Goal: Navigation & Orientation: Find specific page/section

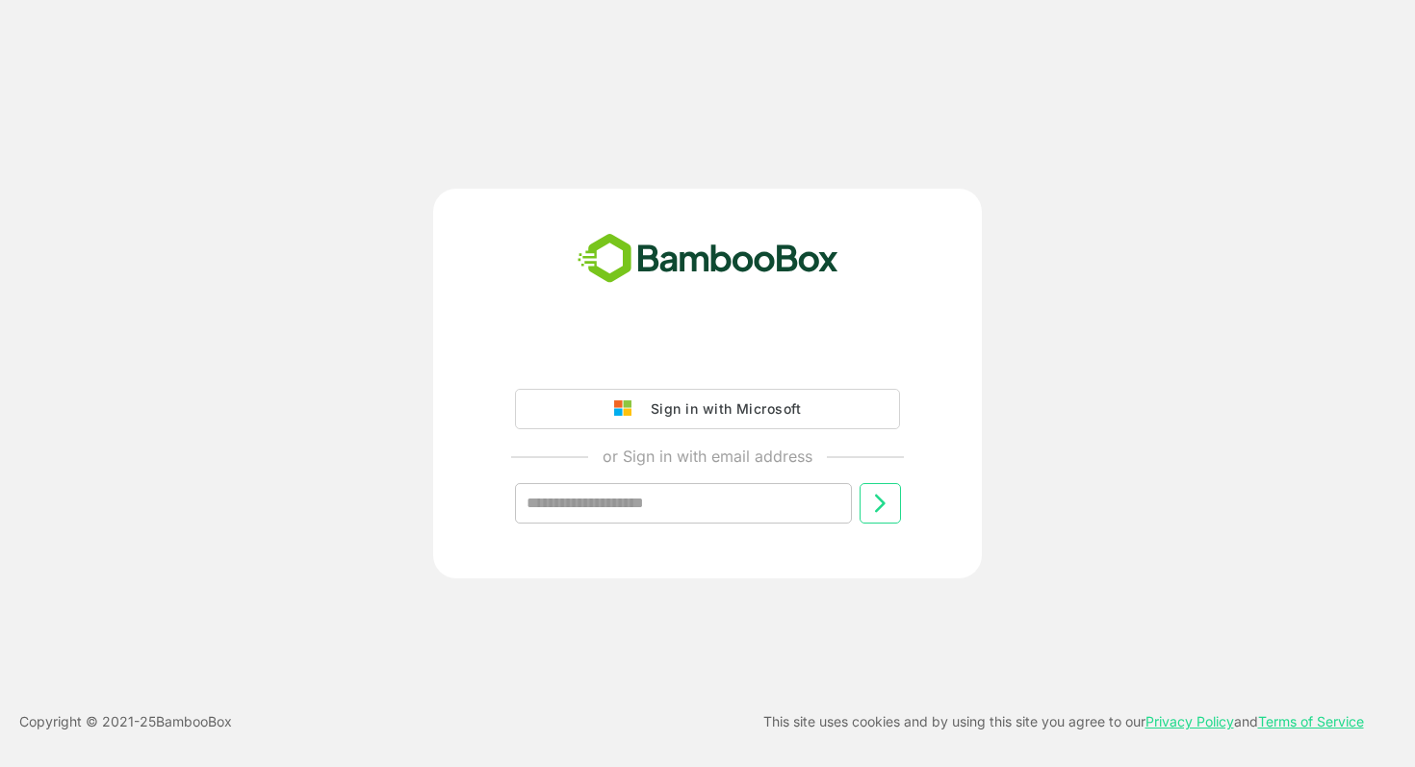
click at [788, 434] on div "Sign in with Microsoft or Sign in with email address ​" at bounding box center [707, 446] width 479 height 218
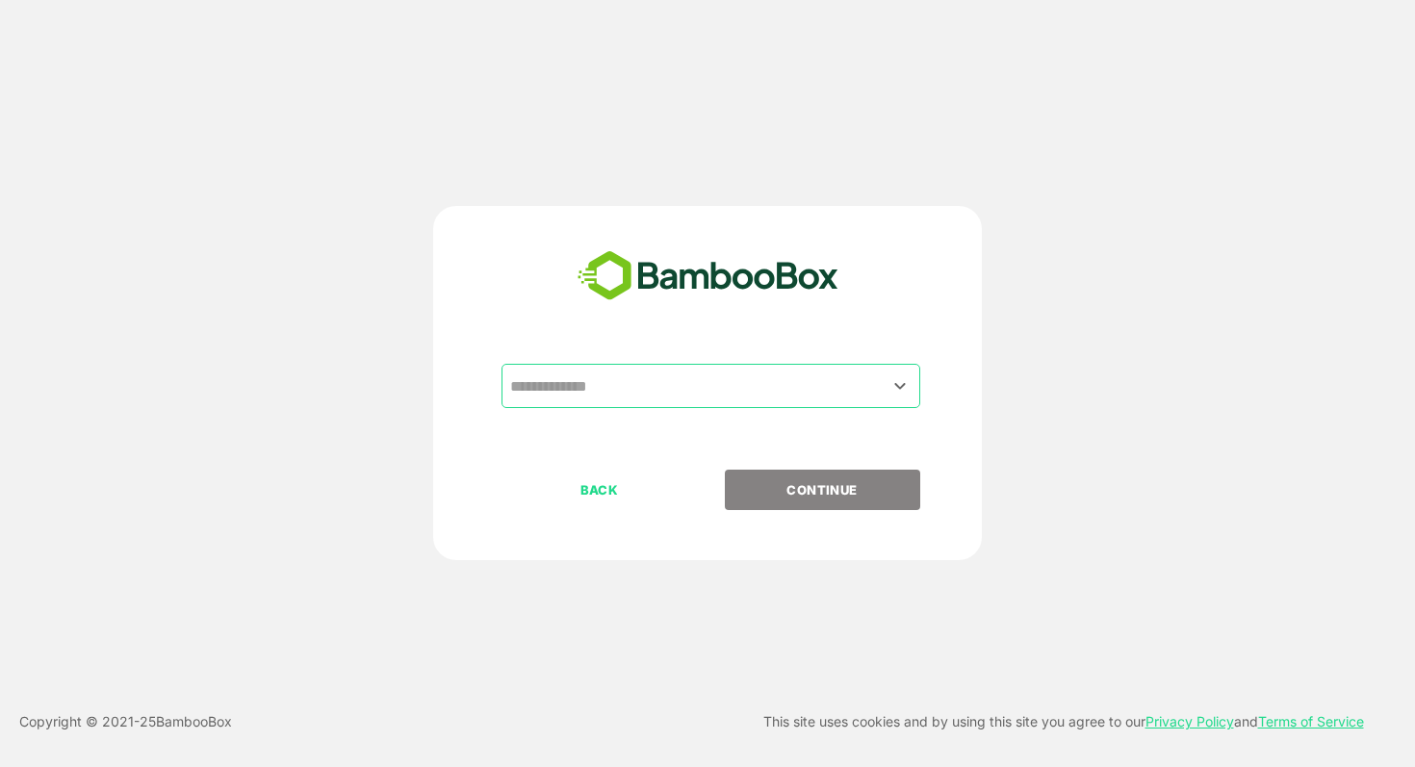
click at [665, 374] on input "text" at bounding box center [710, 386] width 411 height 37
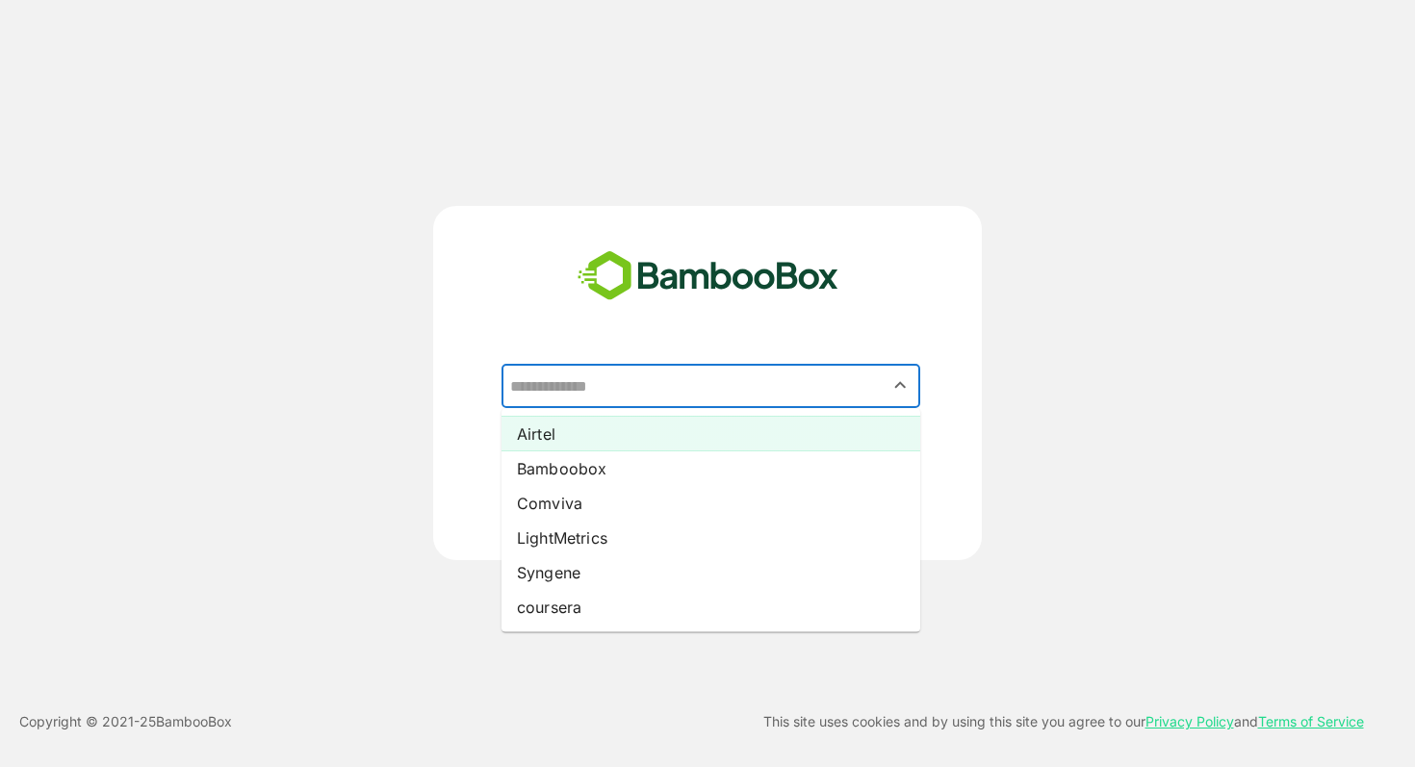
click at [583, 439] on li "Airtel" at bounding box center [711, 434] width 419 height 35
type input "******"
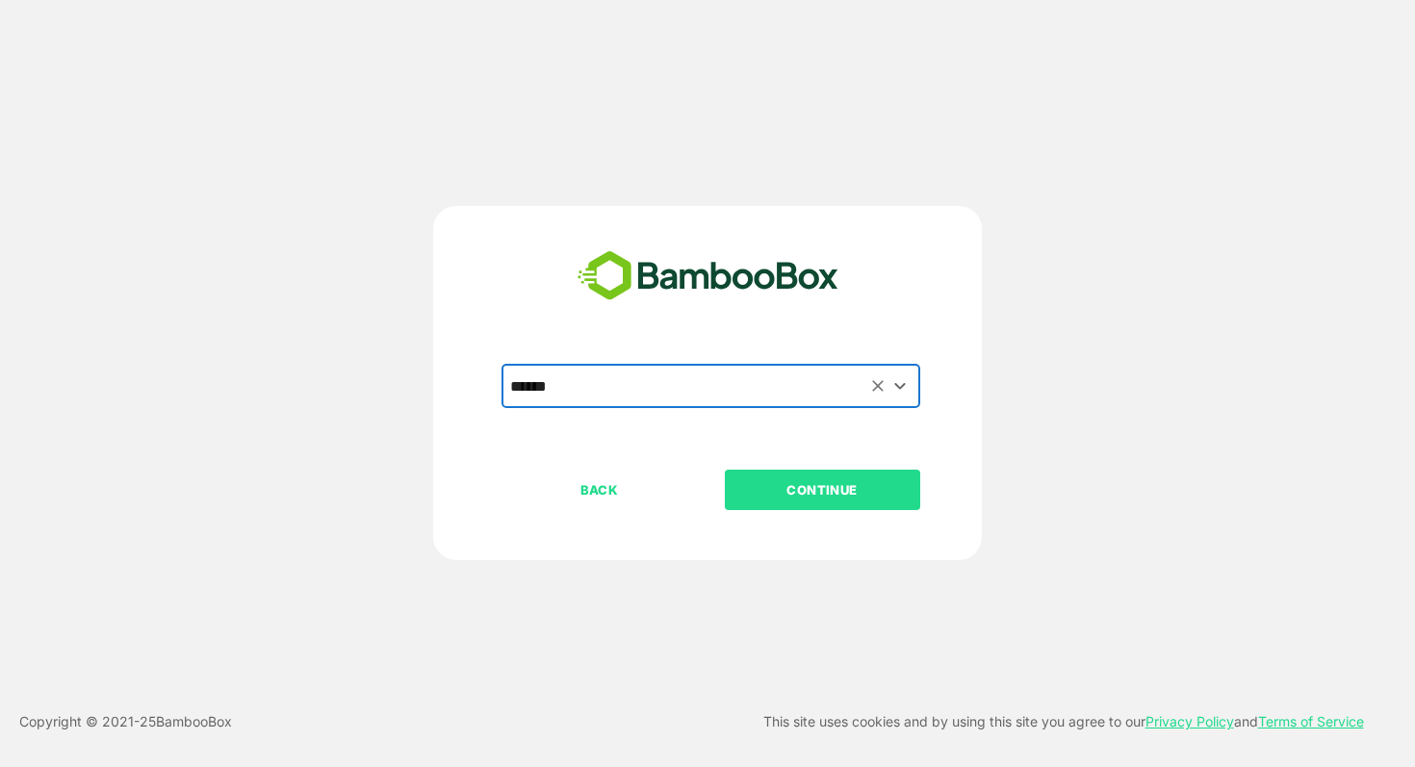
click at [806, 488] on p "CONTINUE" at bounding box center [822, 489] width 193 height 21
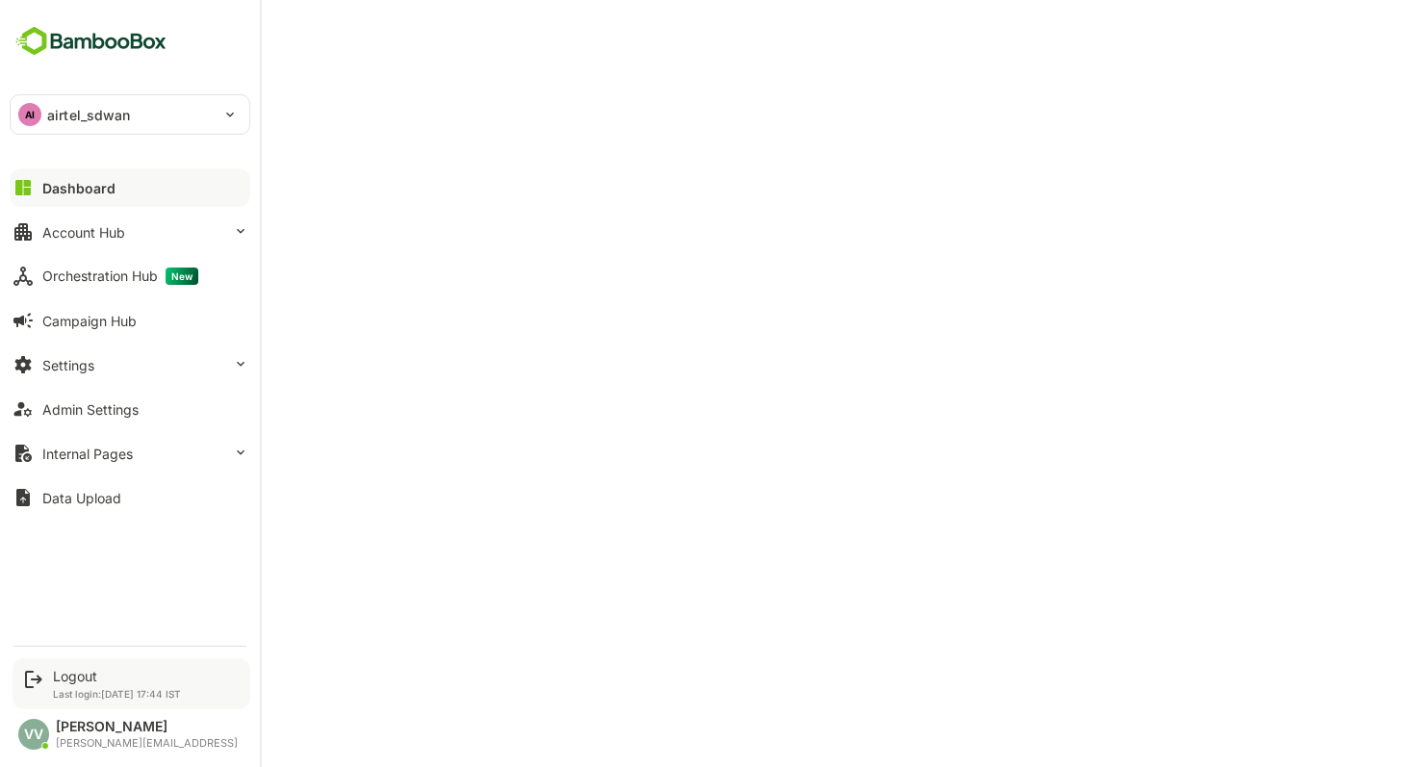
click at [59, 684] on div "Logout Last login: [DATE] 17:44 IST" at bounding box center [117, 684] width 128 height 32
click at [82, 679] on div "Logout" at bounding box center [117, 676] width 128 height 16
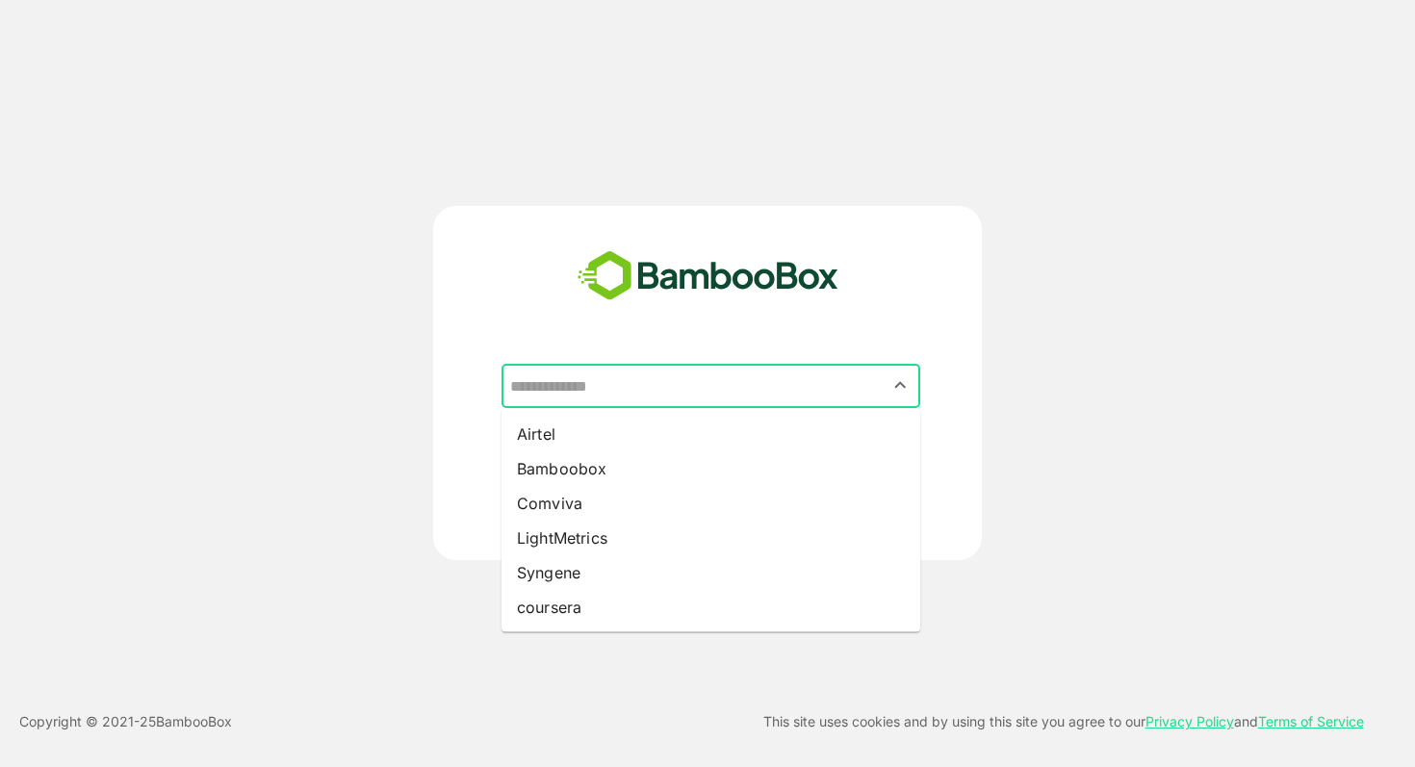
click at [699, 381] on input "text" at bounding box center [710, 386] width 411 height 37
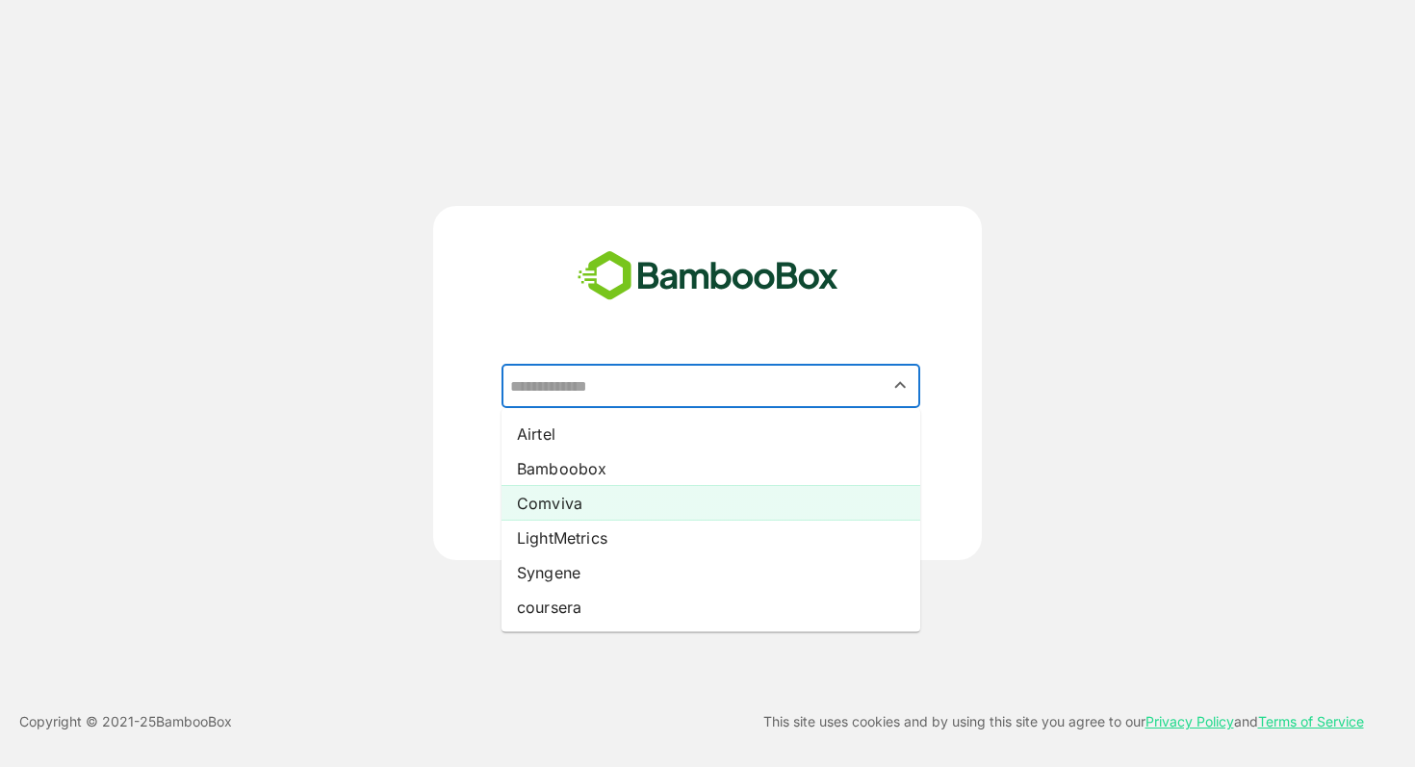
click at [584, 508] on li "Comviva" at bounding box center [711, 503] width 419 height 35
type input "*******"
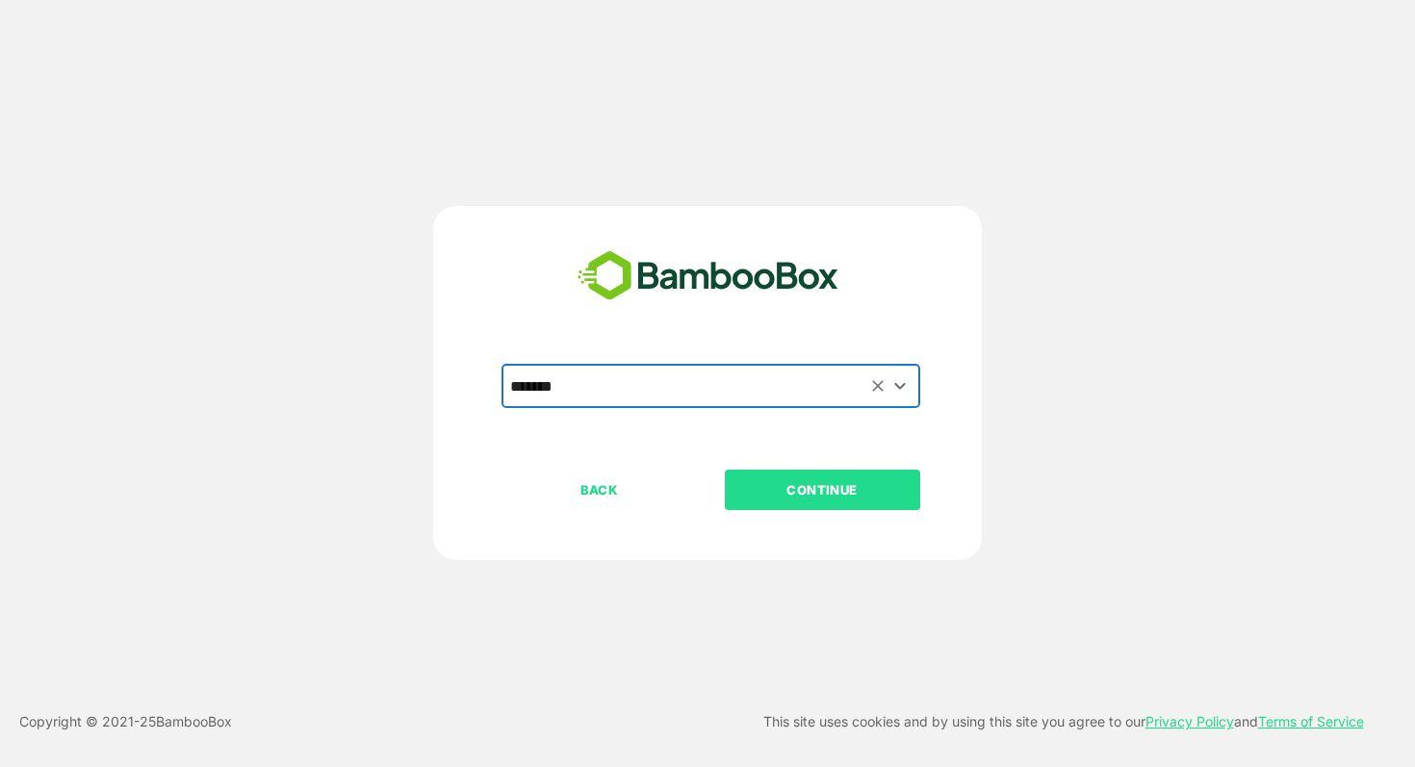
click at [819, 494] on p "CONTINUE" at bounding box center [822, 489] width 193 height 21
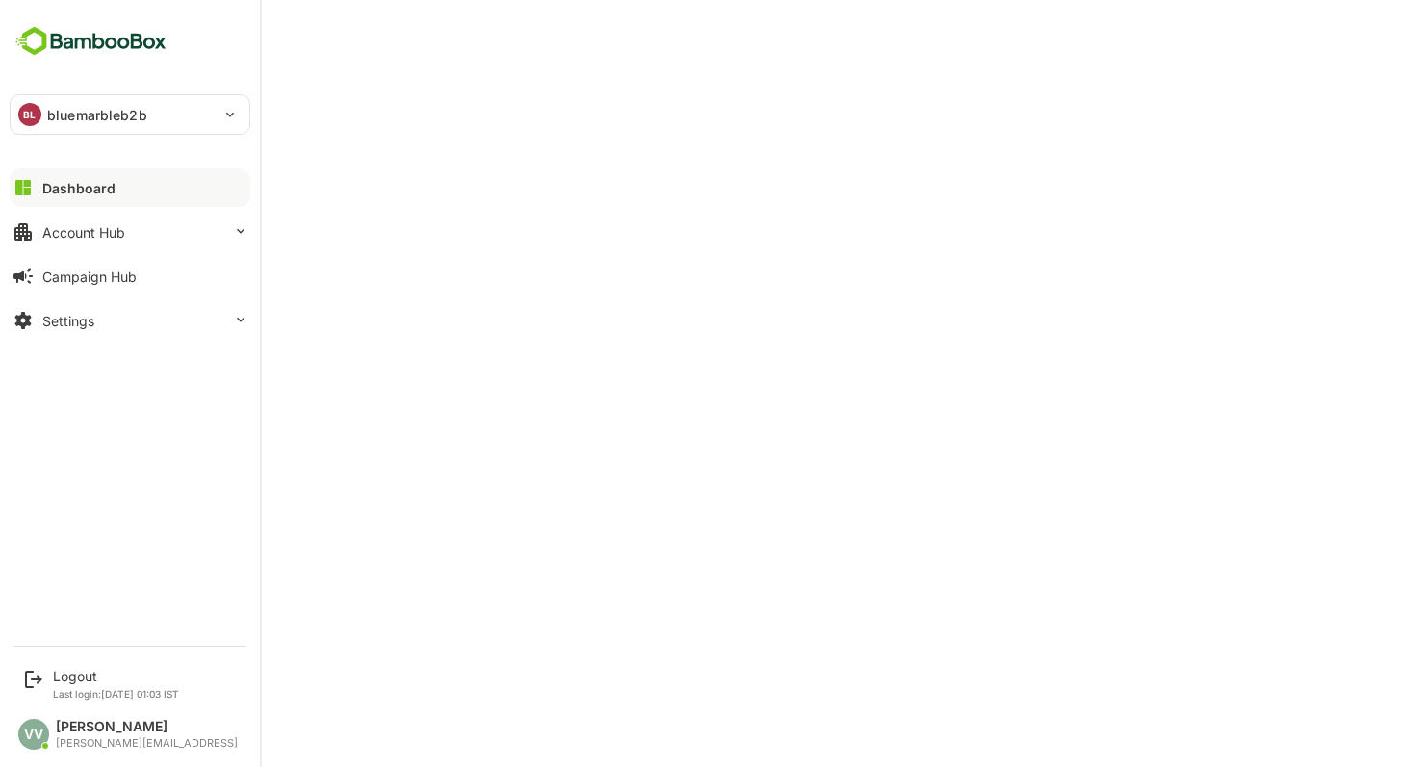
click at [122, 123] on p "bluemarbleb2b" at bounding box center [97, 115] width 100 height 20
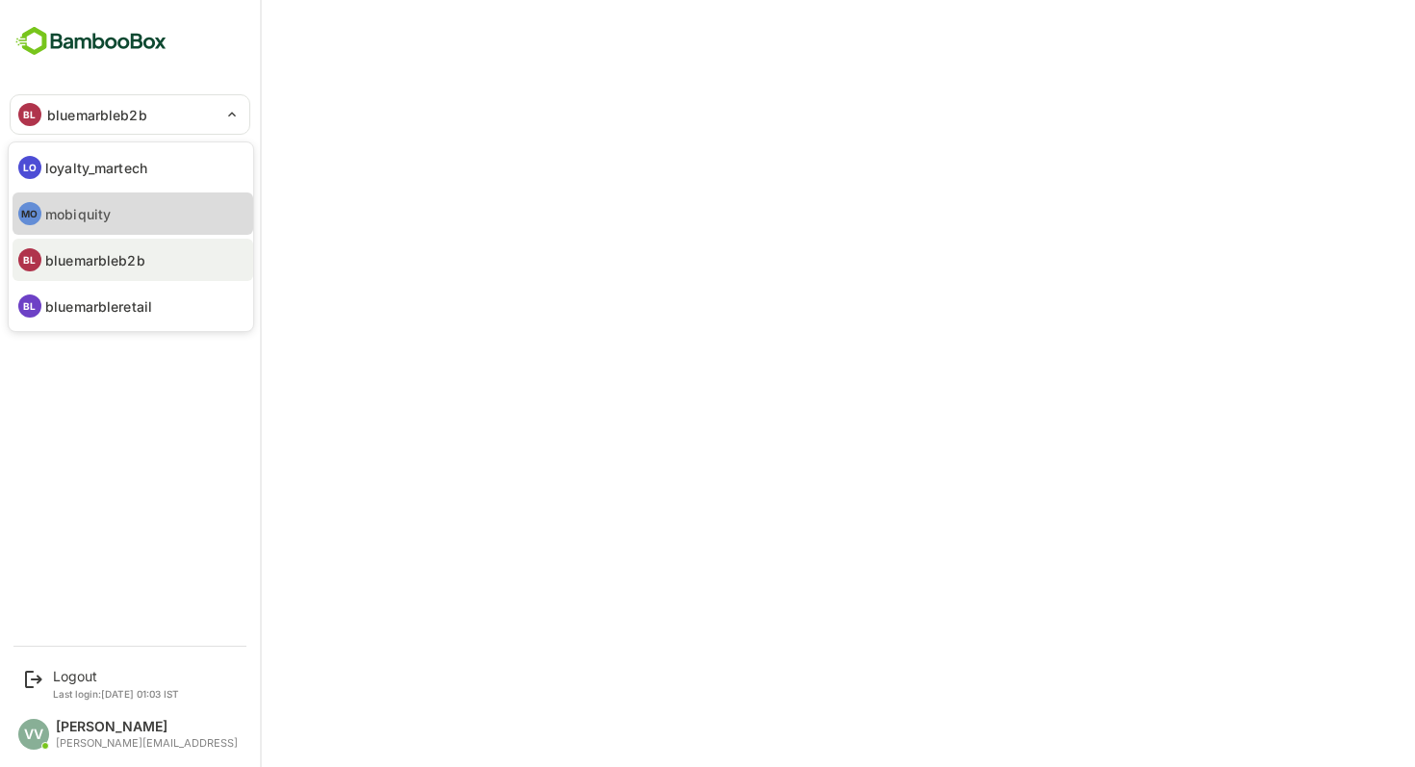
click at [86, 213] on p "mobiquity" at bounding box center [77, 214] width 65 height 20
